Goal: Information Seeking & Learning: Learn about a topic

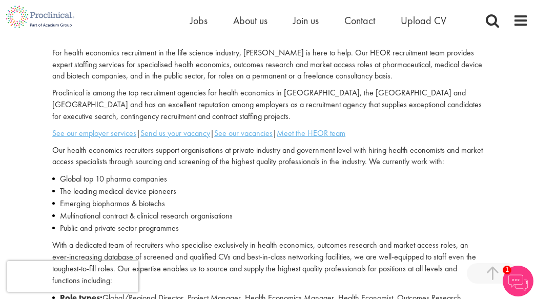
scroll to position [523, 0]
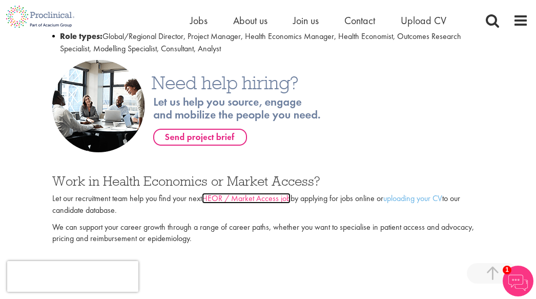
click at [253, 197] on link "HEOR / Market Access job" at bounding box center [246, 198] width 89 height 11
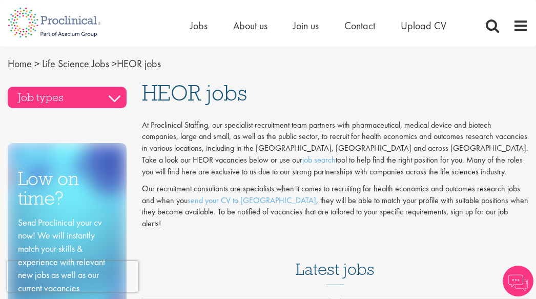
click at [106, 95] on h3 "Job types" at bounding box center [67, 98] width 119 height 22
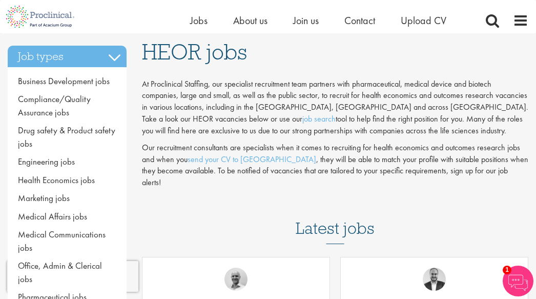
scroll to position [22, 0]
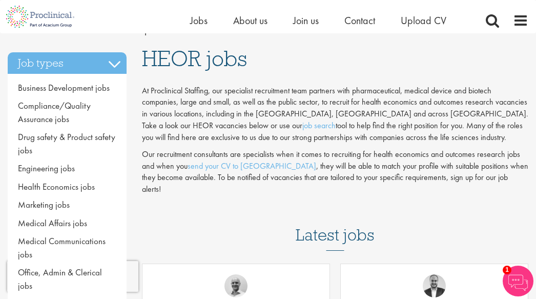
click at [457, 153] on p "Our recruitment consultants are specialists when it comes to recruiting for hea…" at bounding box center [335, 172] width 387 height 47
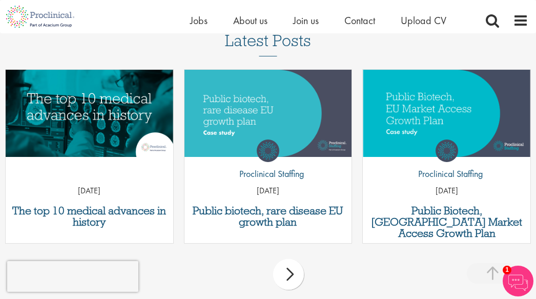
scroll to position [283, 0]
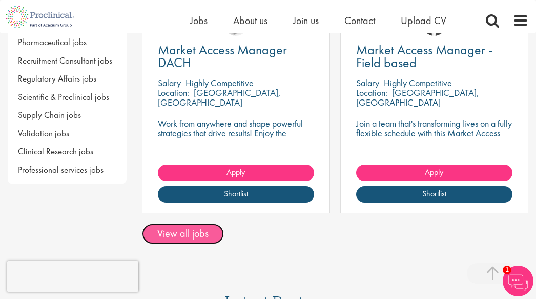
click at [204, 224] on link "View all jobs" at bounding box center [183, 234] width 82 height 21
